Goal: Information Seeking & Learning: Learn about a topic

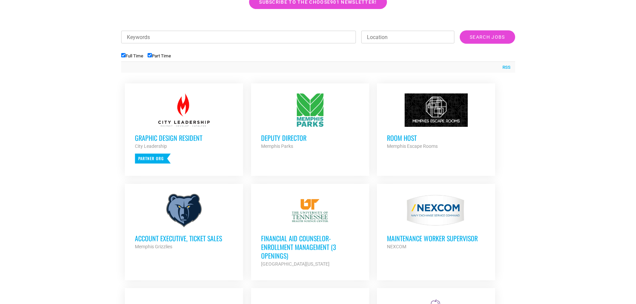
scroll to position [256, 0]
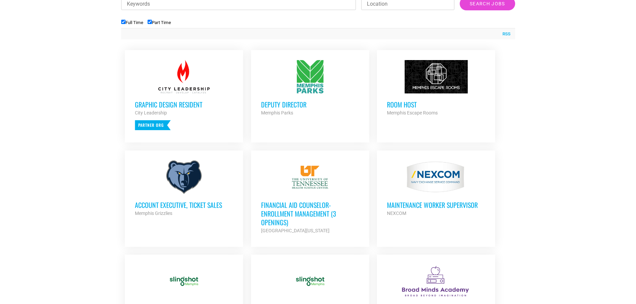
click at [289, 105] on h3 "Deputy Director" at bounding box center [310, 104] width 98 height 9
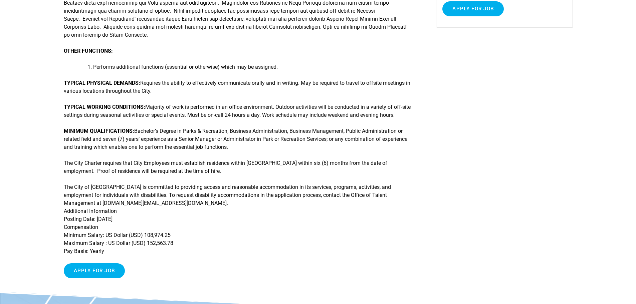
scroll to position [163, 0]
